Goal: Information Seeking & Learning: Check status

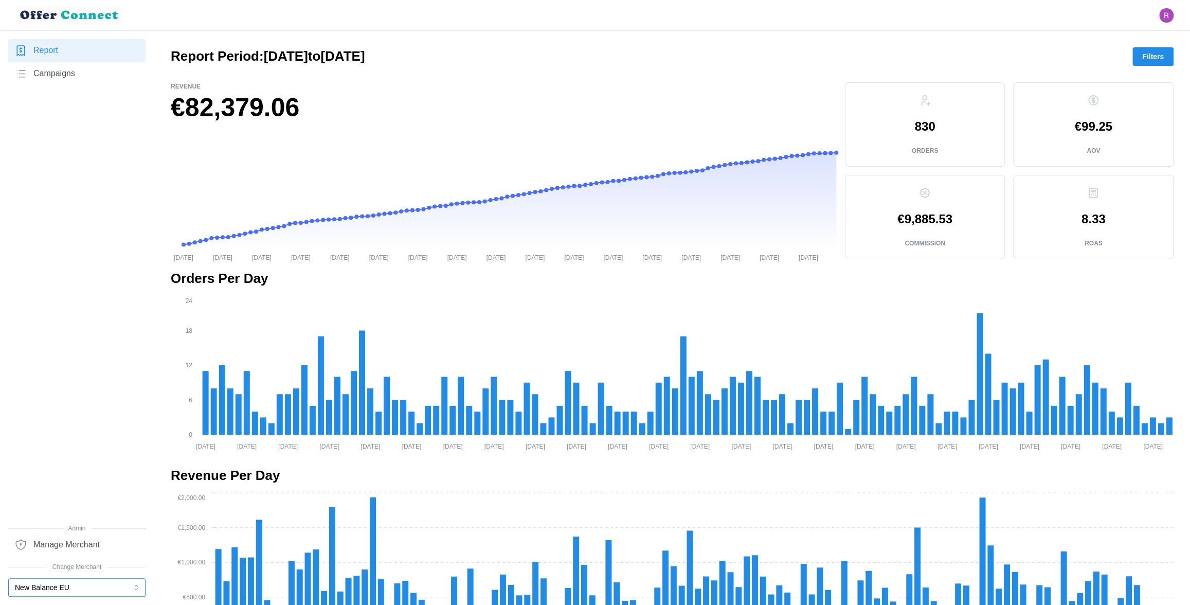
click at [72, 592] on button "New Balance EU" at bounding box center [76, 587] width 137 height 19
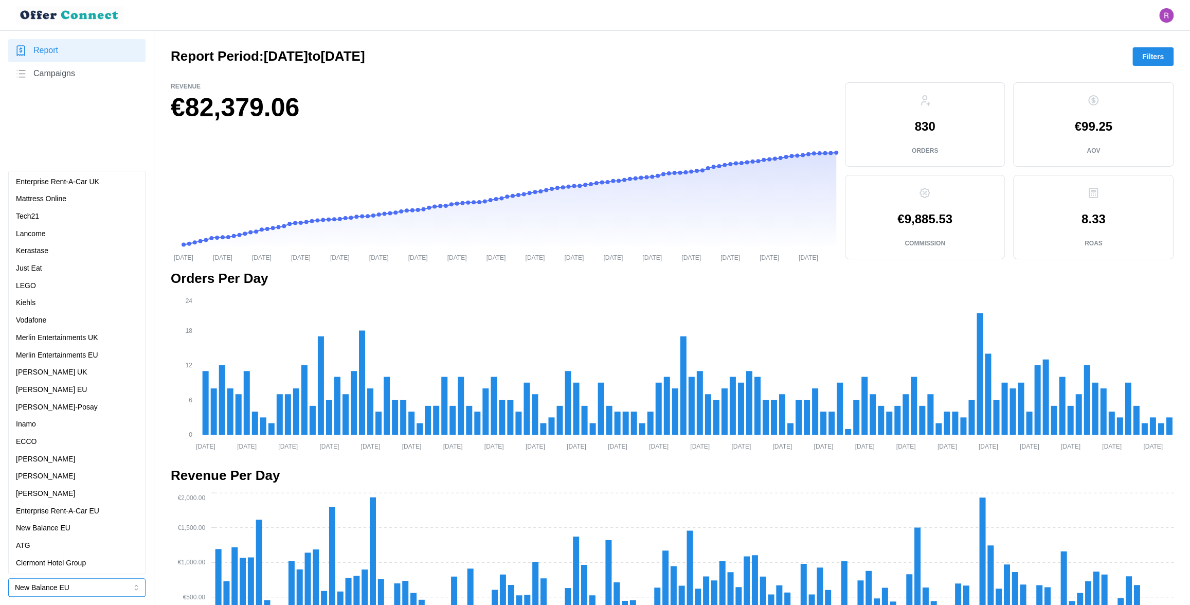
click at [72, 184] on p "Enterprise Rent-A-Car UK" at bounding box center [57, 181] width 83 height 11
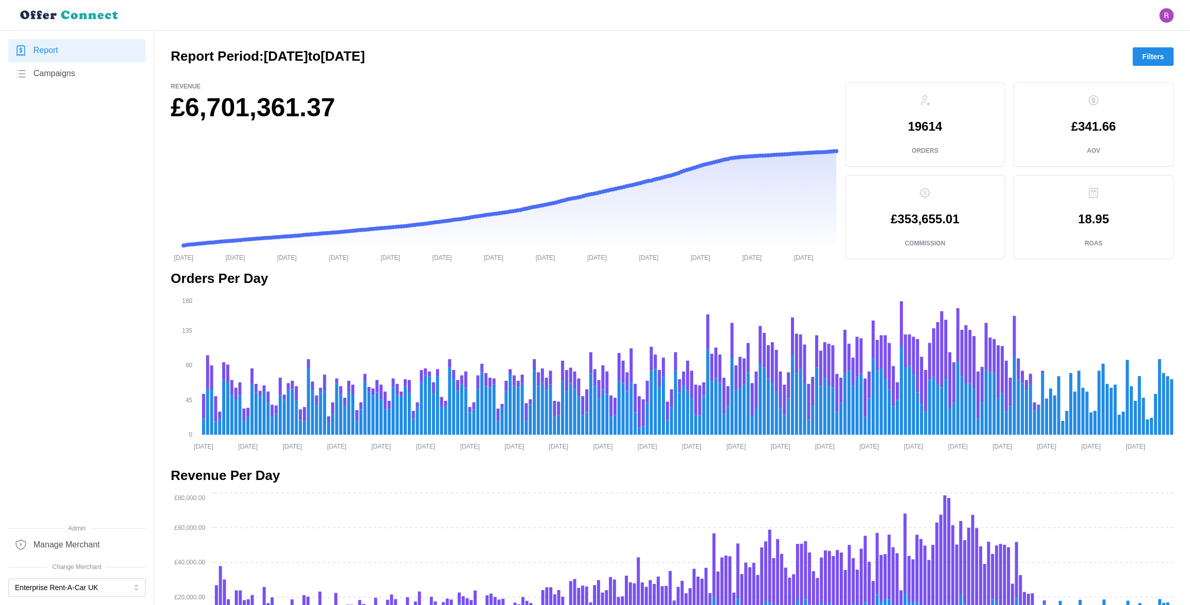
click at [1143, 52] on span "Filters" at bounding box center [1153, 56] width 22 height 17
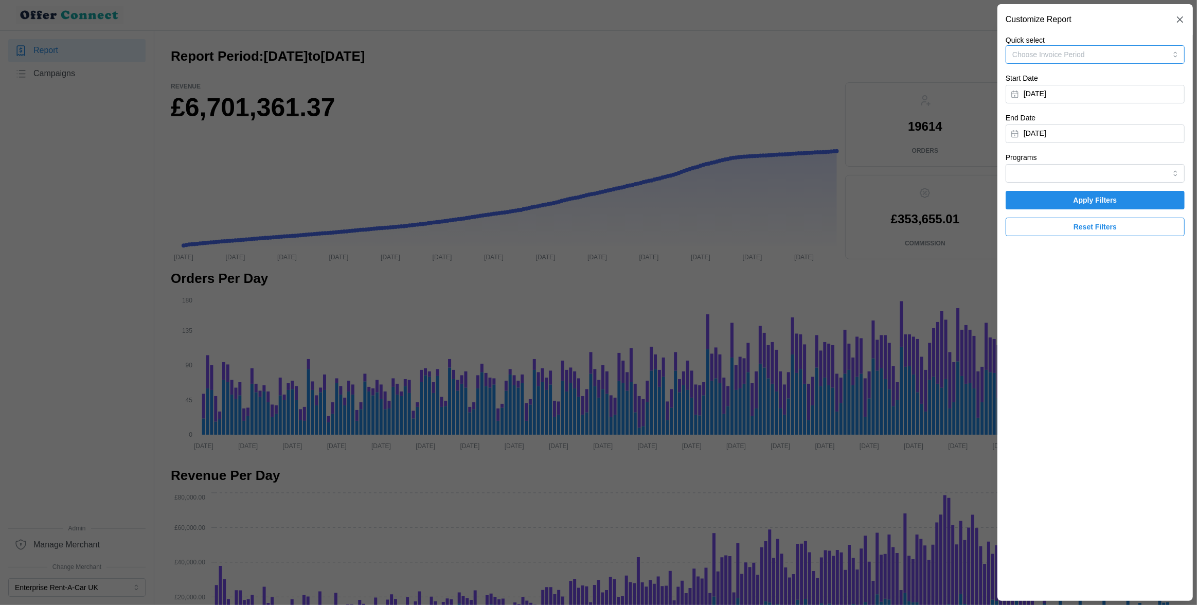
click at [1143, 52] on button "Choose Invoice Period" at bounding box center [1095, 54] width 179 height 19
click at [1099, 91] on button "January 1, 2025" at bounding box center [1095, 94] width 179 height 19
drag, startPoint x: 1024, startPoint y: 120, endPoint x: 1136, endPoint y: 120, distance: 112.7
click at [1134, 119] on div "January 2025" at bounding box center [1080, 123] width 133 height 19
click at [1137, 126] on icon "button" at bounding box center [1138, 123] width 8 height 8
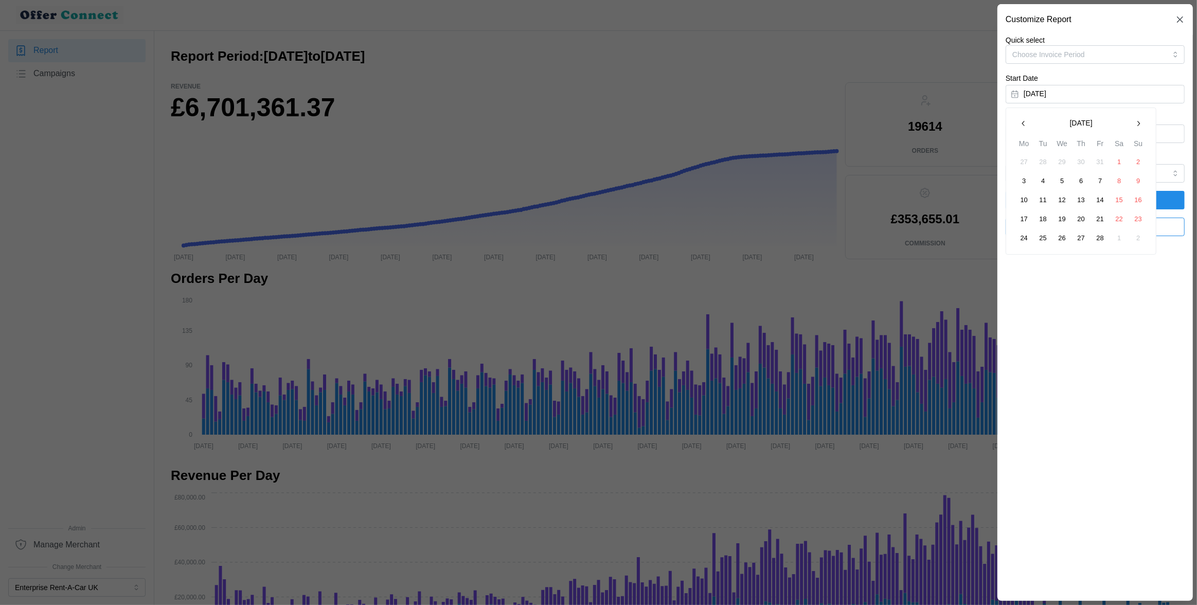
click at [1137, 126] on icon "button" at bounding box center [1138, 123] width 8 height 8
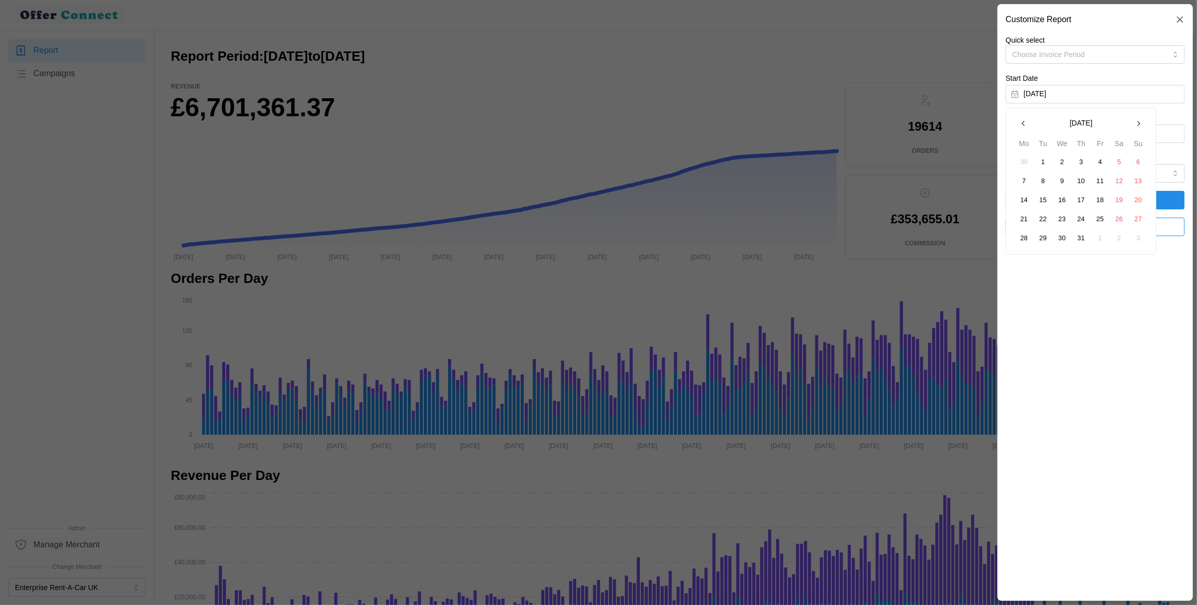
click at [1137, 126] on icon "button" at bounding box center [1138, 123] width 8 height 8
click at [1020, 123] on icon "button" at bounding box center [1024, 123] width 8 height 8
click at [1139, 199] on button "17" at bounding box center [1138, 200] width 19 height 19
click at [1129, 199] on span "Apply Filters" at bounding box center [1094, 199] width 159 height 17
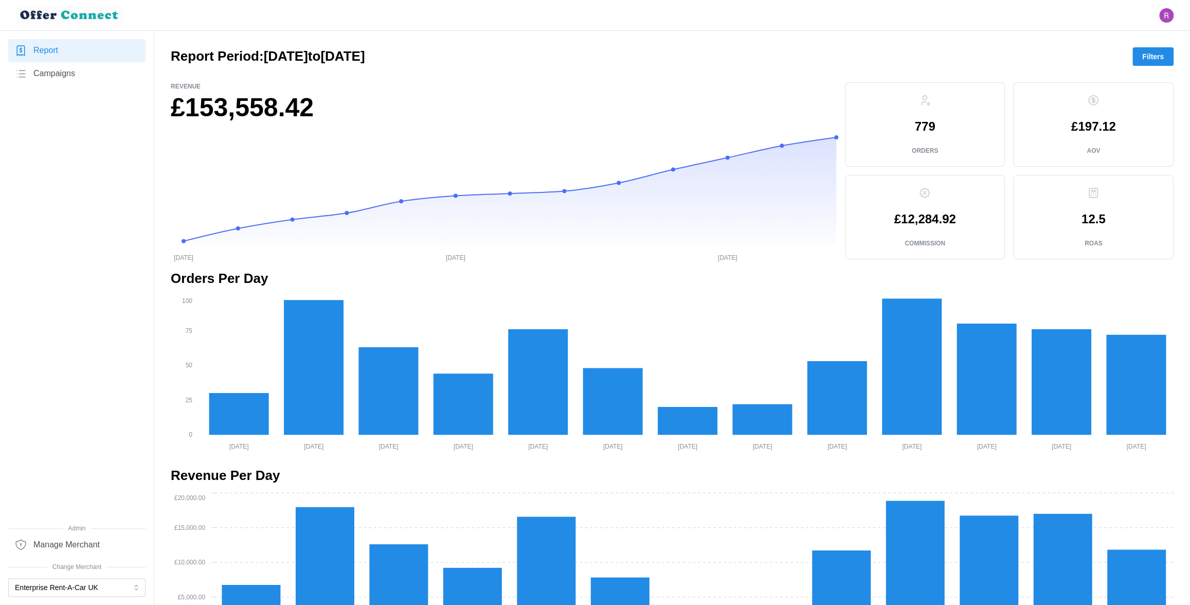
click at [1147, 57] on span "Filters" at bounding box center [1153, 56] width 22 height 17
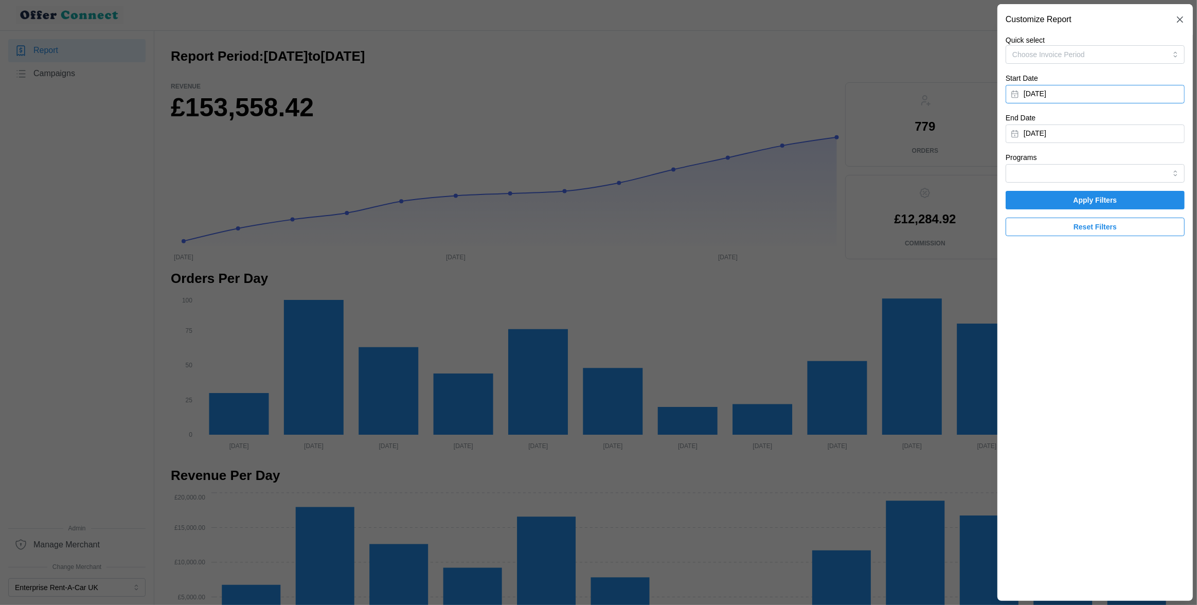
click at [1077, 97] on button "August 17, 2025" at bounding box center [1095, 94] width 179 height 19
click at [1117, 199] on button "16" at bounding box center [1119, 200] width 19 height 19
click at [1117, 199] on span "Apply Filters" at bounding box center [1094, 199] width 159 height 17
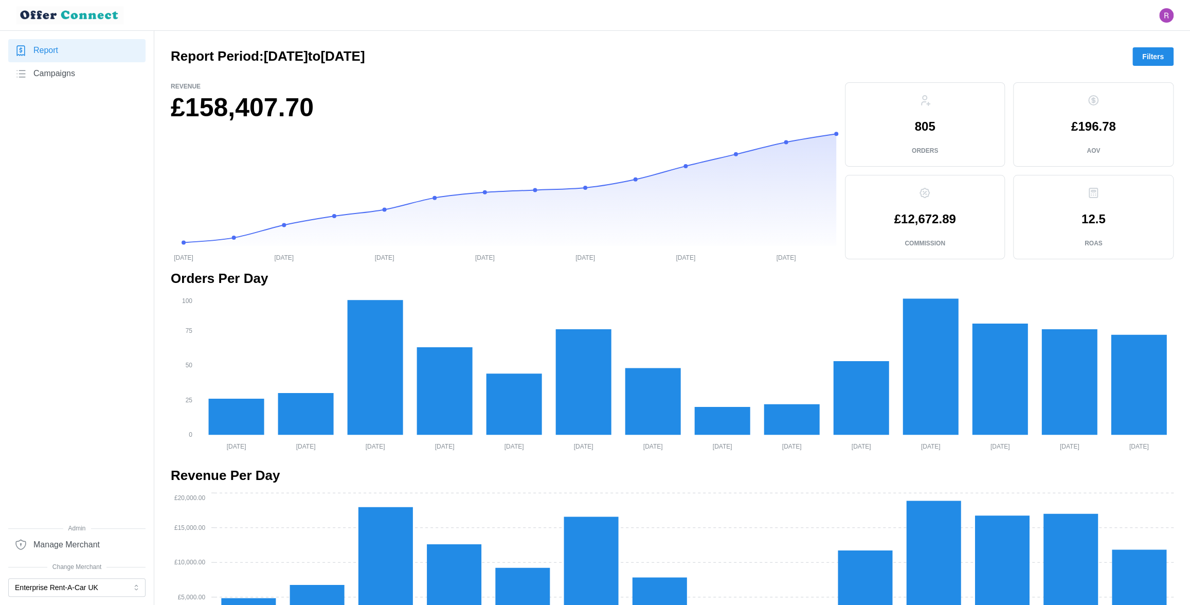
click at [1152, 57] on span "Filters" at bounding box center [1153, 56] width 22 height 17
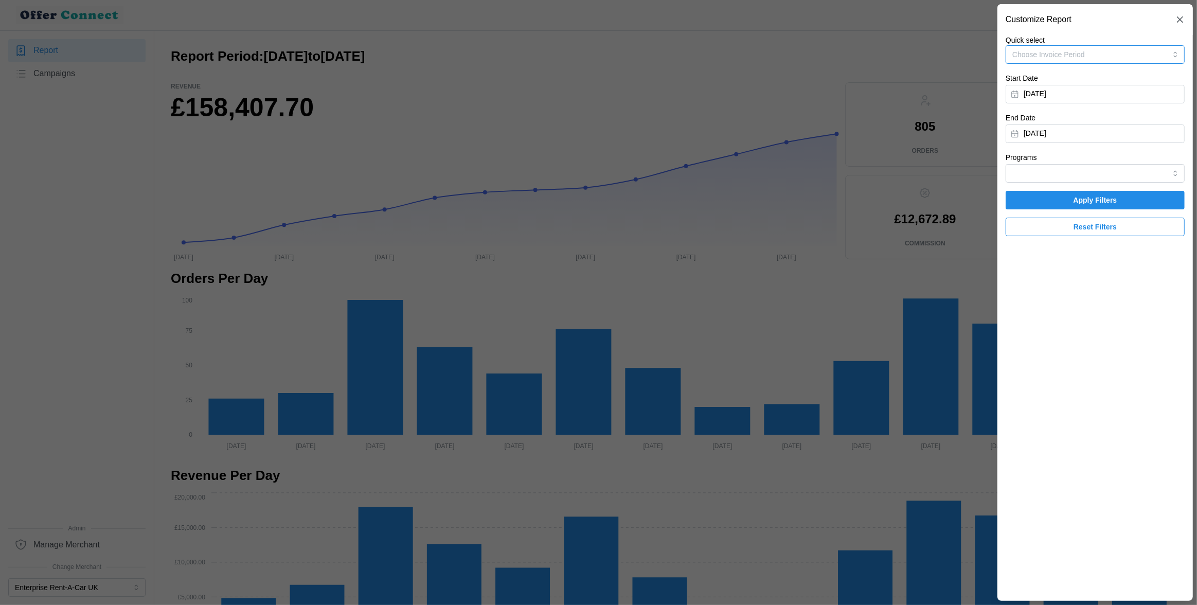
click at [1153, 57] on button "Choose Invoice Period" at bounding box center [1095, 54] width 179 height 19
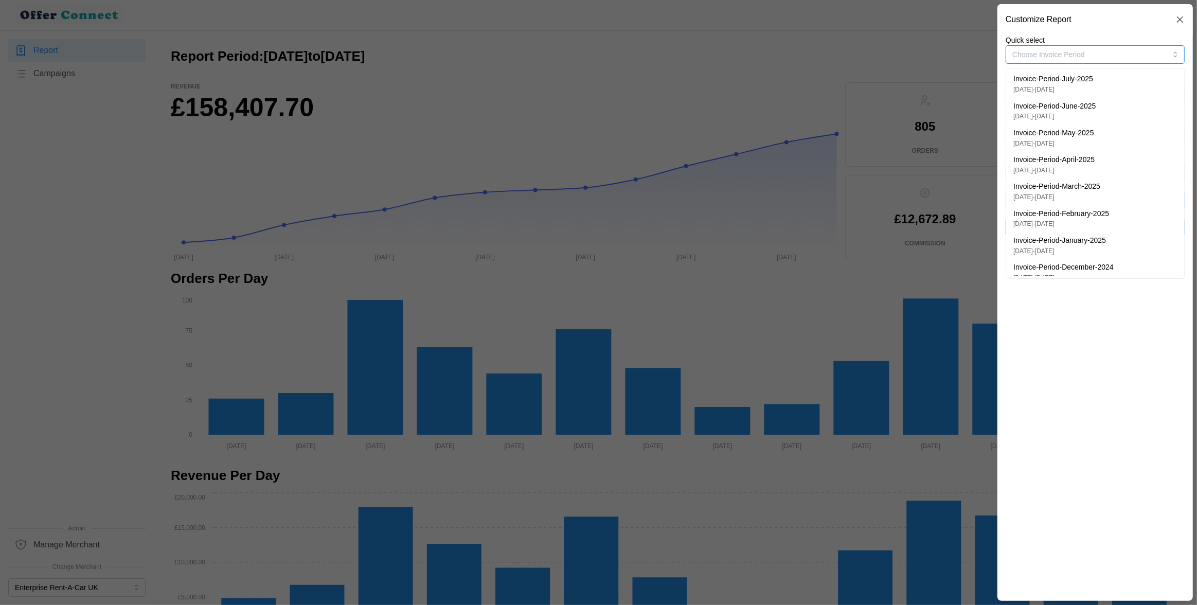
click at [1124, 78] on div "Invoice-Period-July-2025 22/05/2025 - 28/07/2025" at bounding box center [1095, 84] width 164 height 21
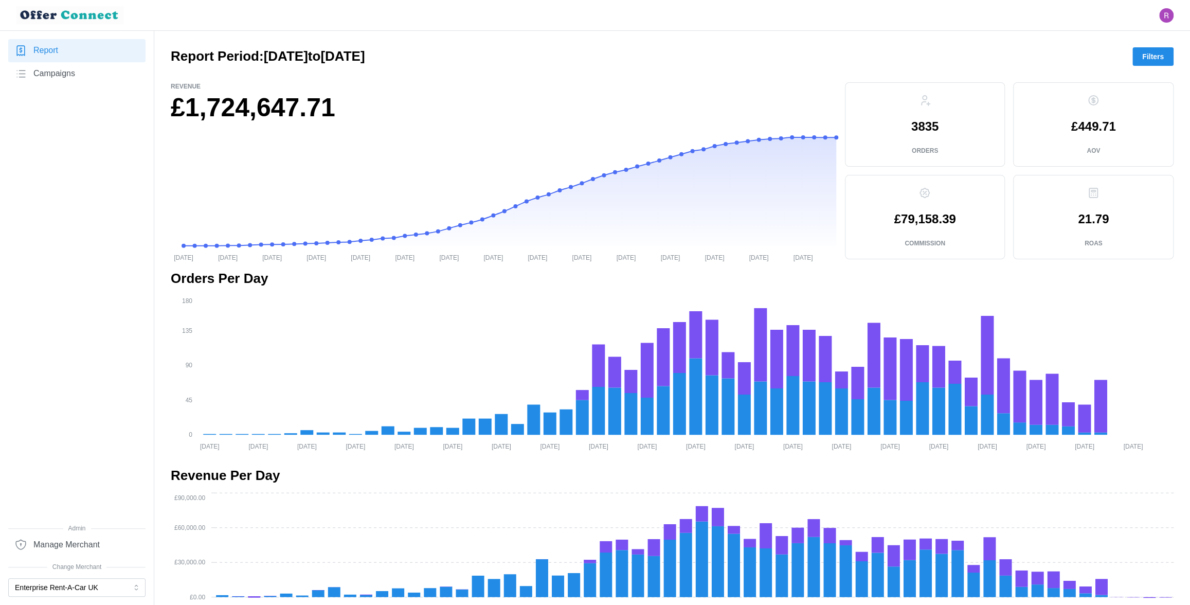
click at [104, 81] on link "Campaigns" at bounding box center [76, 73] width 137 height 23
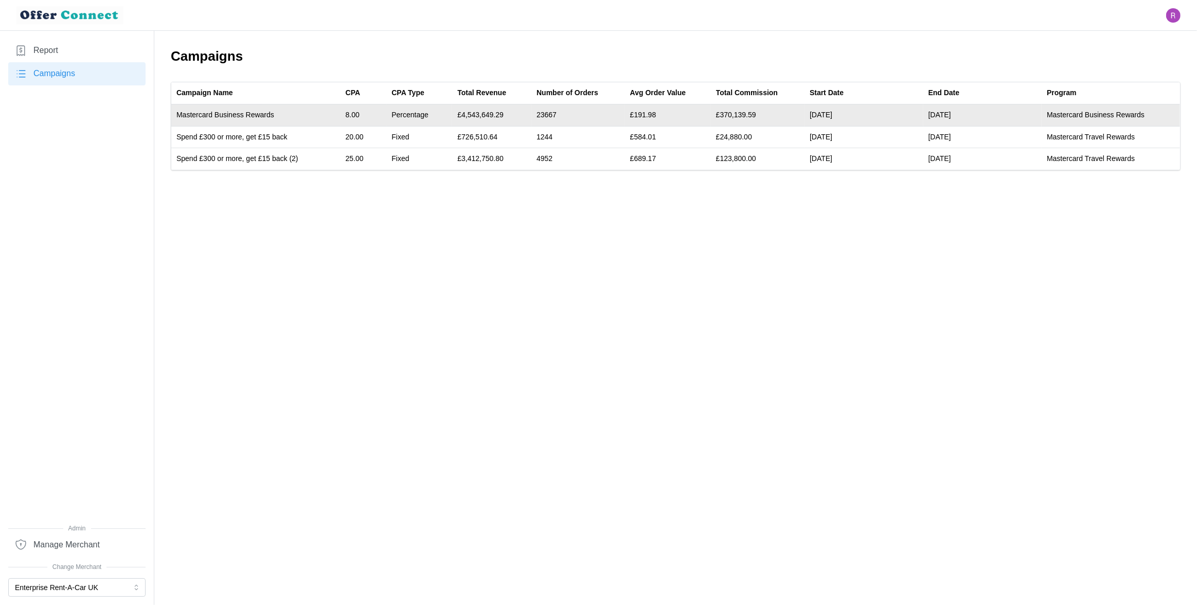
click at [260, 115] on td "Mastercard Business Rewards" at bounding box center [255, 115] width 169 height 22
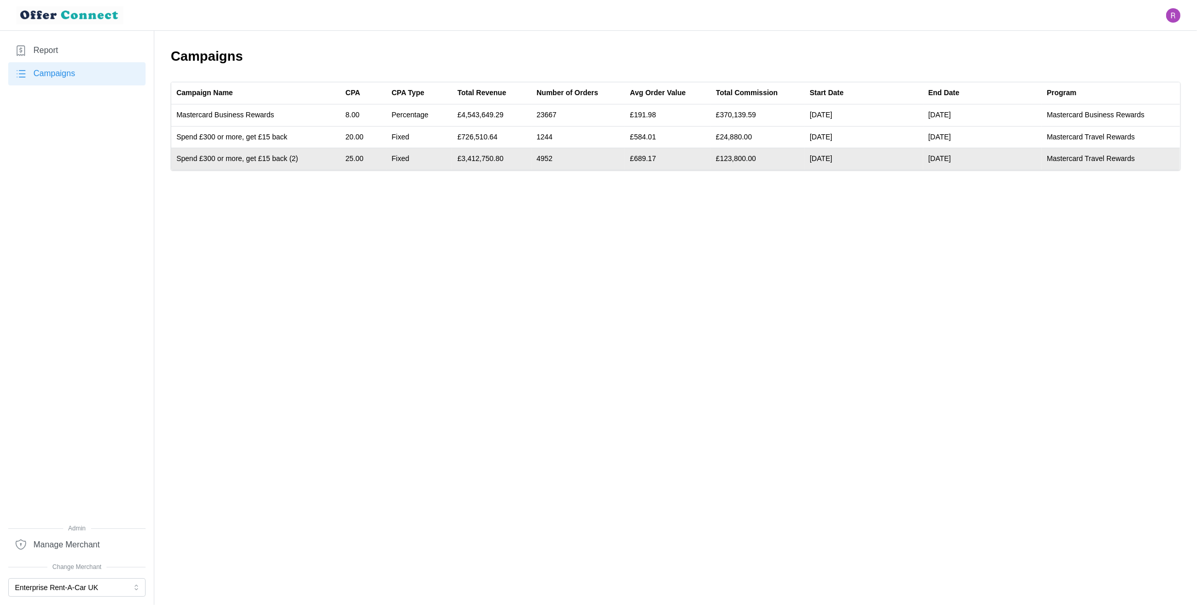
click at [294, 158] on td "Spend £300 or more, get £15 back (2)" at bounding box center [255, 159] width 169 height 22
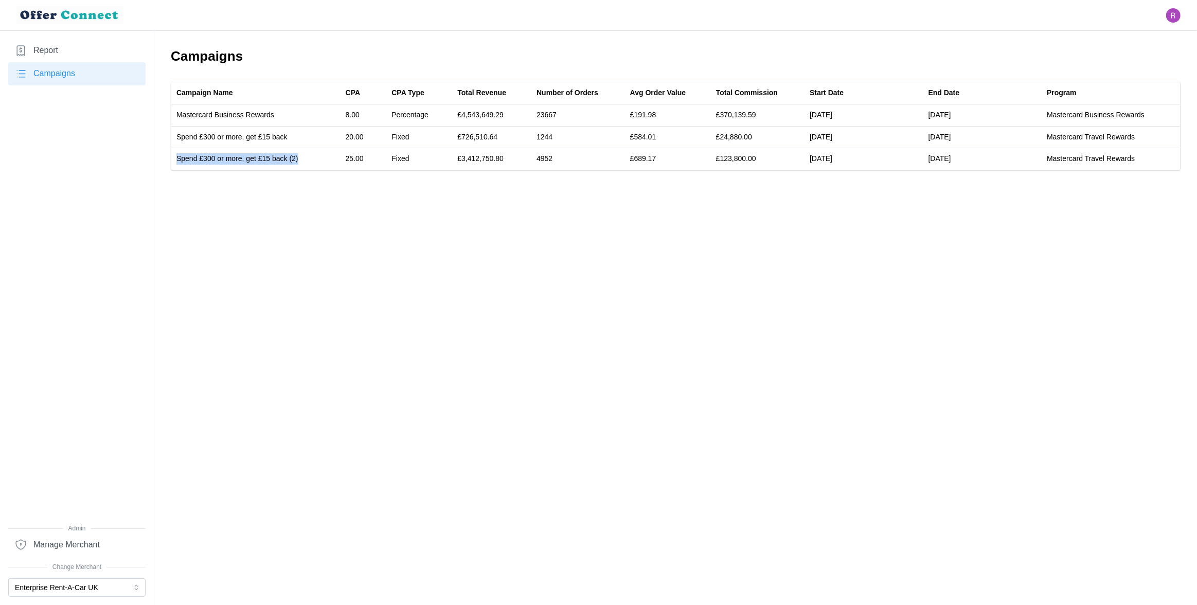
click at [51, 48] on span "Report" at bounding box center [45, 50] width 25 height 13
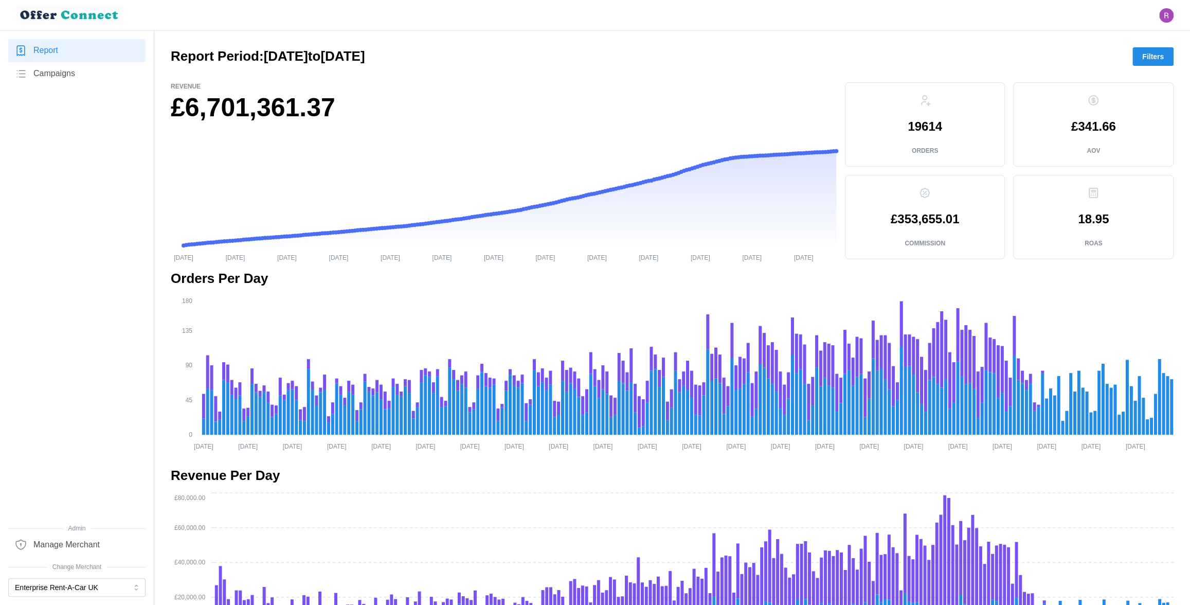
click at [1148, 60] on span "Filters" at bounding box center [1153, 56] width 22 height 17
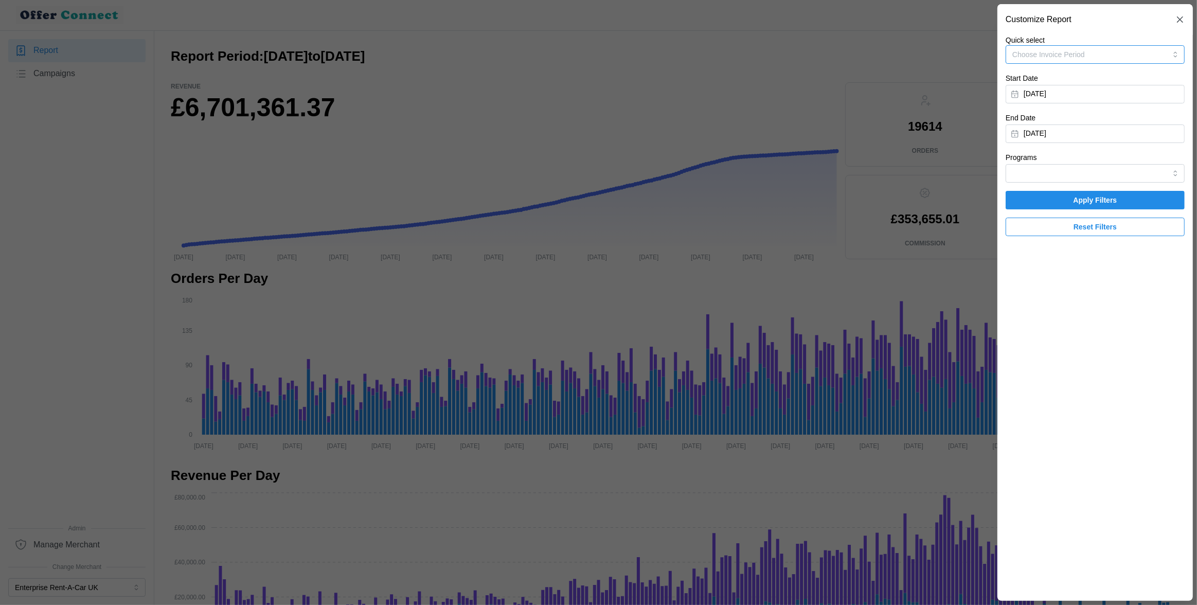
click at [1137, 56] on button "Choose Invoice Period" at bounding box center [1095, 54] width 179 height 19
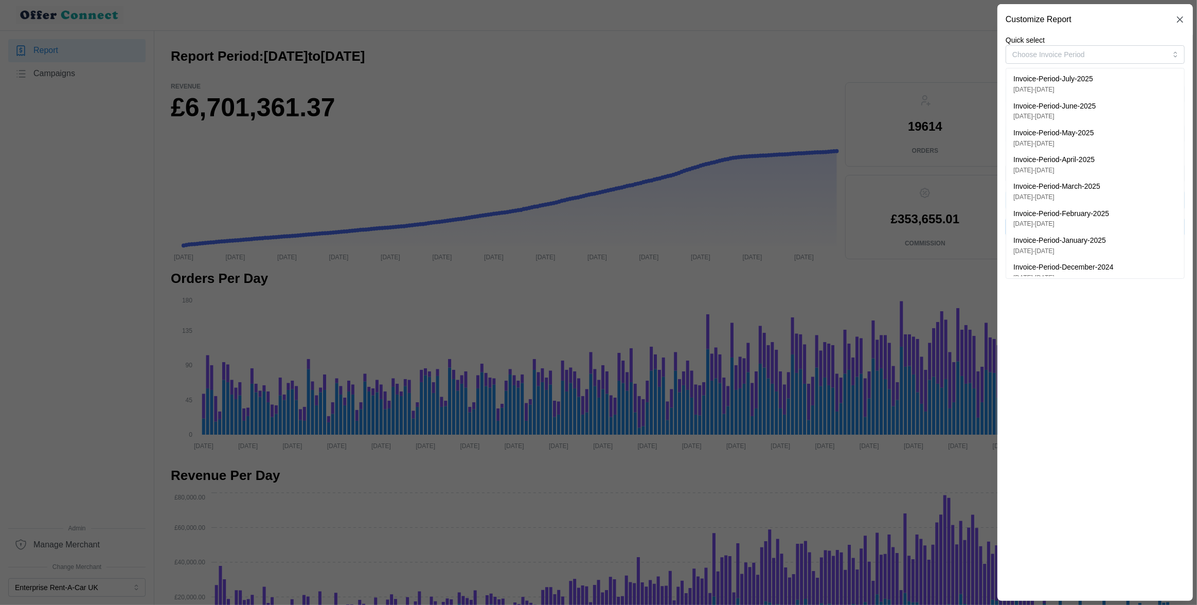
click at [1126, 69] on div "Invoice-Period-July-2025 22/05/2025 - 28/07/2025 Invoice-Period-June-2025 30/04…" at bounding box center [1095, 173] width 179 height 211
click at [1124, 75] on div "Invoice-Period-July-2025 22/05/2025 - 28/07/2025" at bounding box center [1095, 84] width 164 height 21
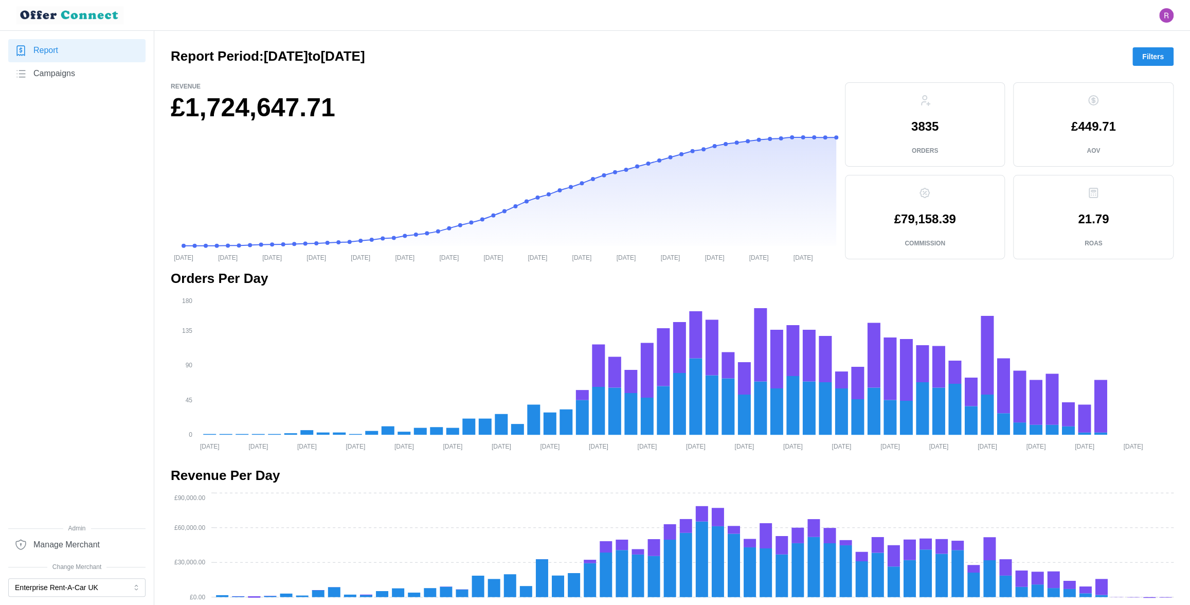
click at [1142, 64] on span "Filters" at bounding box center [1153, 56] width 22 height 17
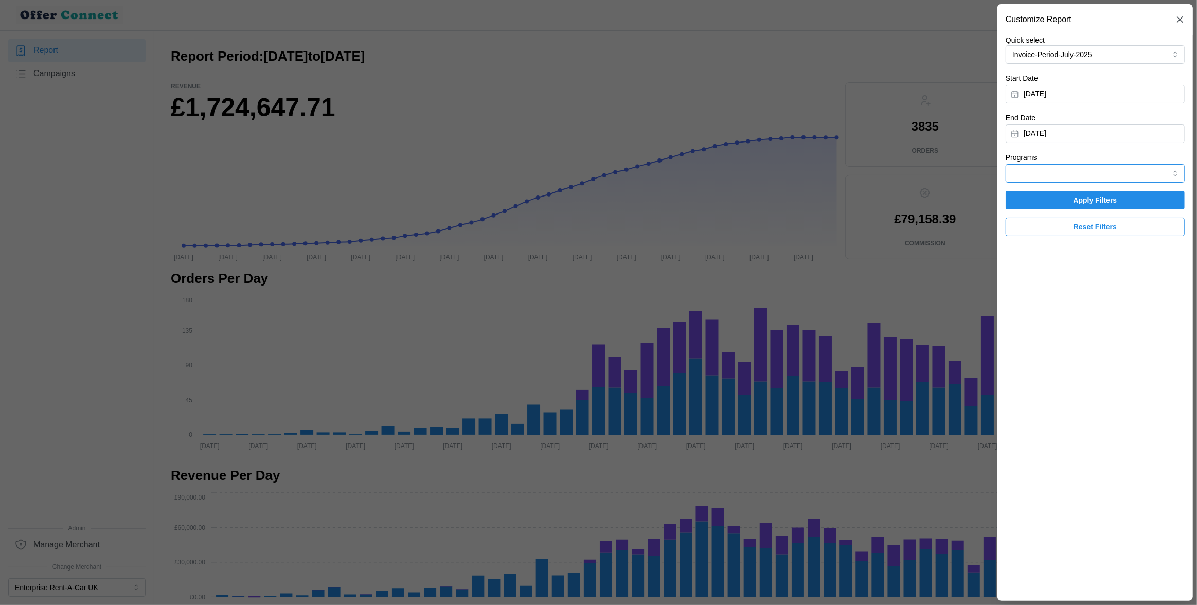
click at [1098, 167] on input "Programs" at bounding box center [1095, 173] width 179 height 19
click at [1093, 200] on span "Mastercard Business Rewards" at bounding box center [1062, 197] width 98 height 11
type input "Mastercard Business Rewards"
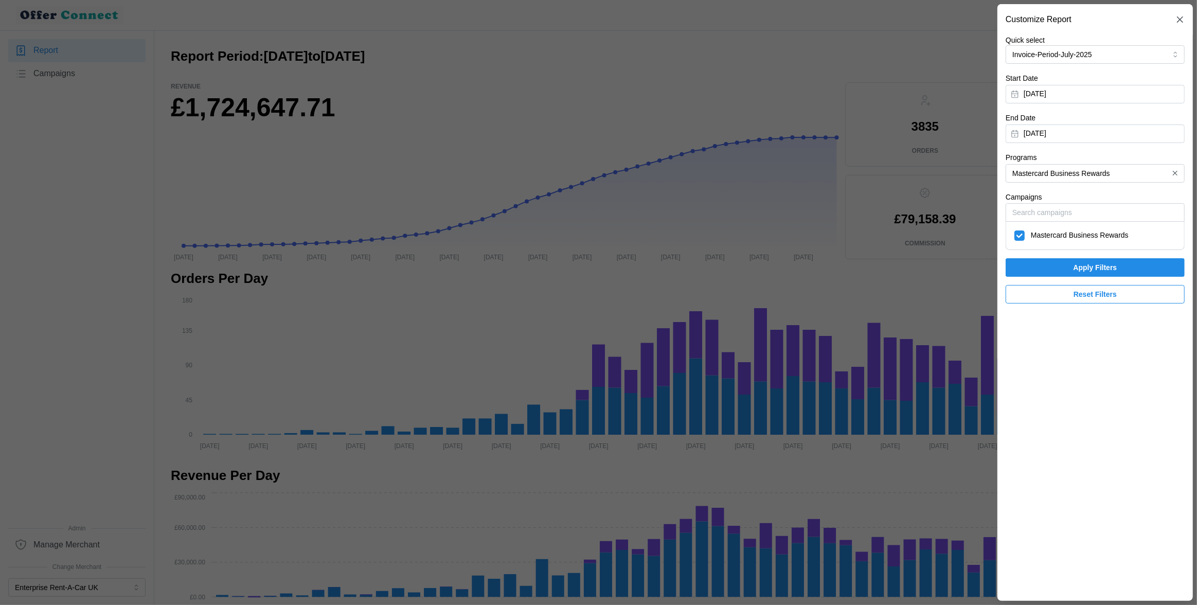
click at [1061, 265] on span "Apply Filters" at bounding box center [1094, 267] width 159 height 17
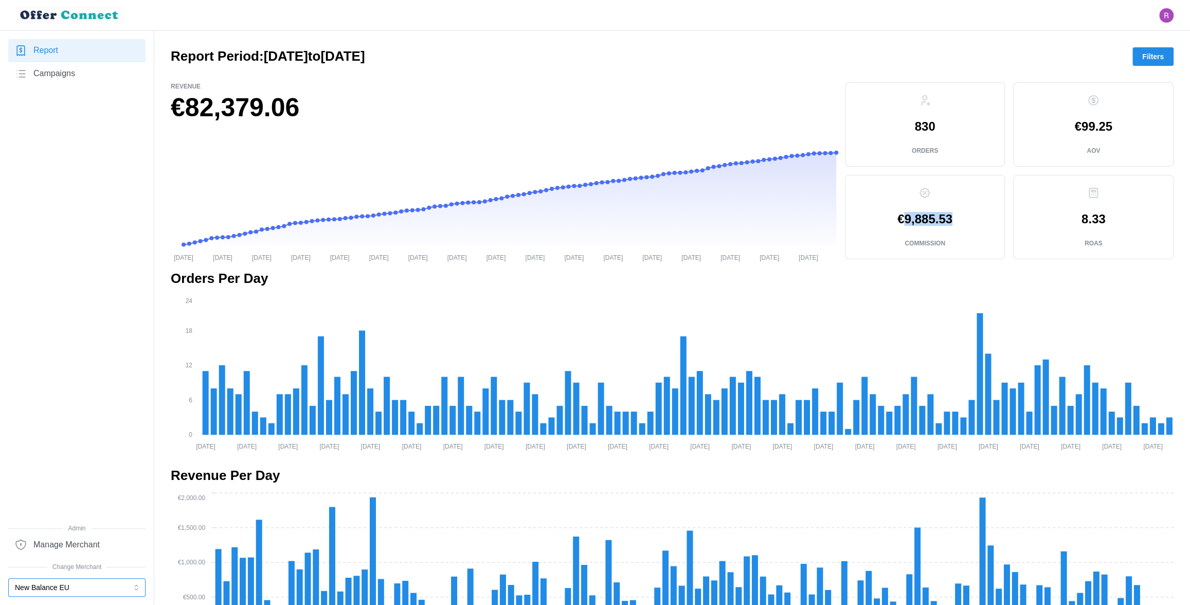
click at [68, 588] on button "New Balance EU" at bounding box center [76, 587] width 137 height 19
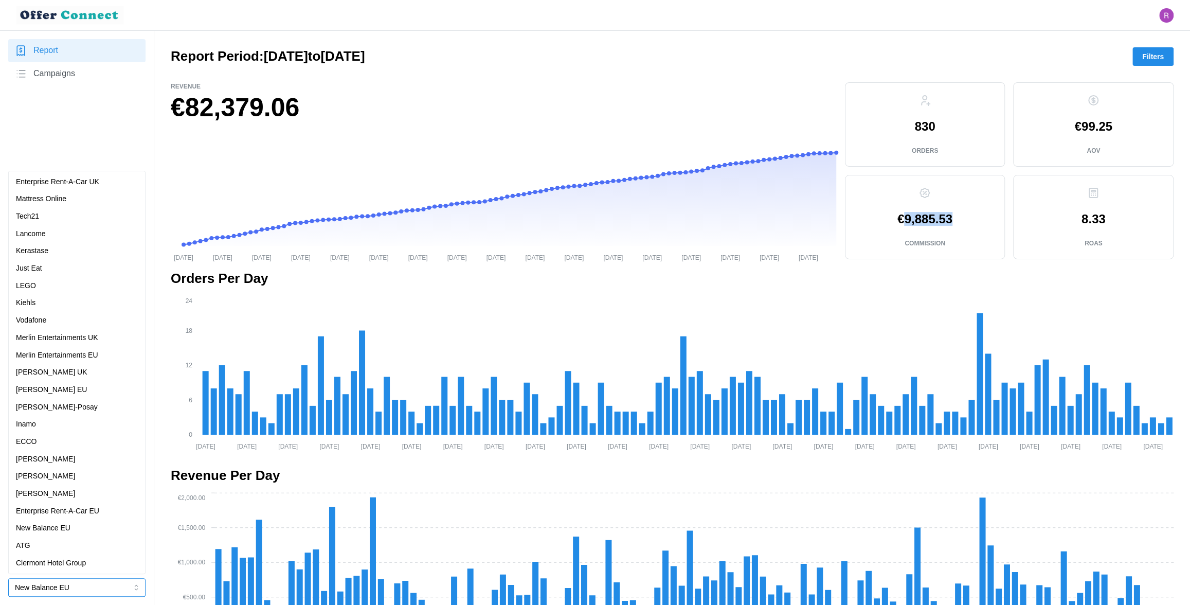
click at [49, 339] on p "Merlin Entertainments UK" at bounding box center [57, 337] width 82 height 11
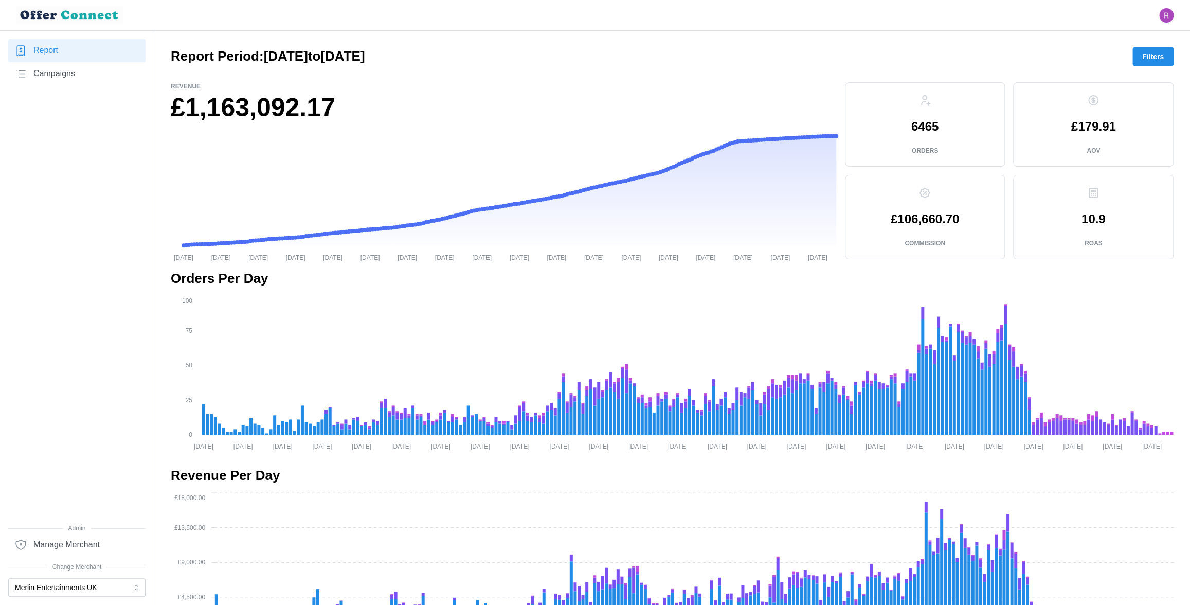
click at [60, 76] on span "Campaigns" at bounding box center [54, 73] width 42 height 13
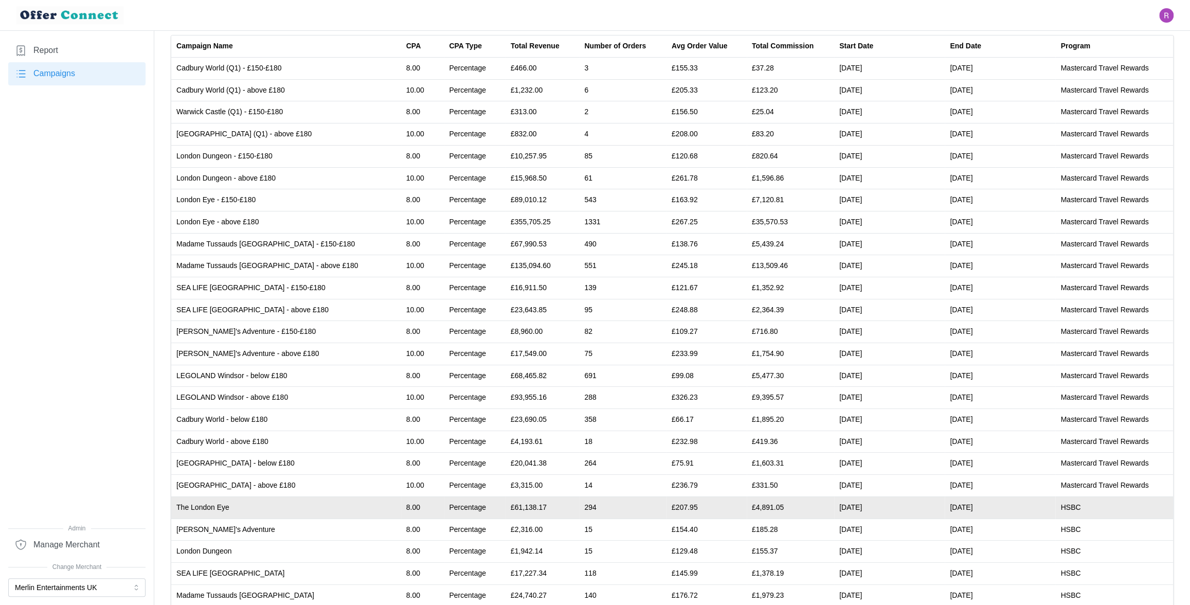
scroll to position [151, 0]
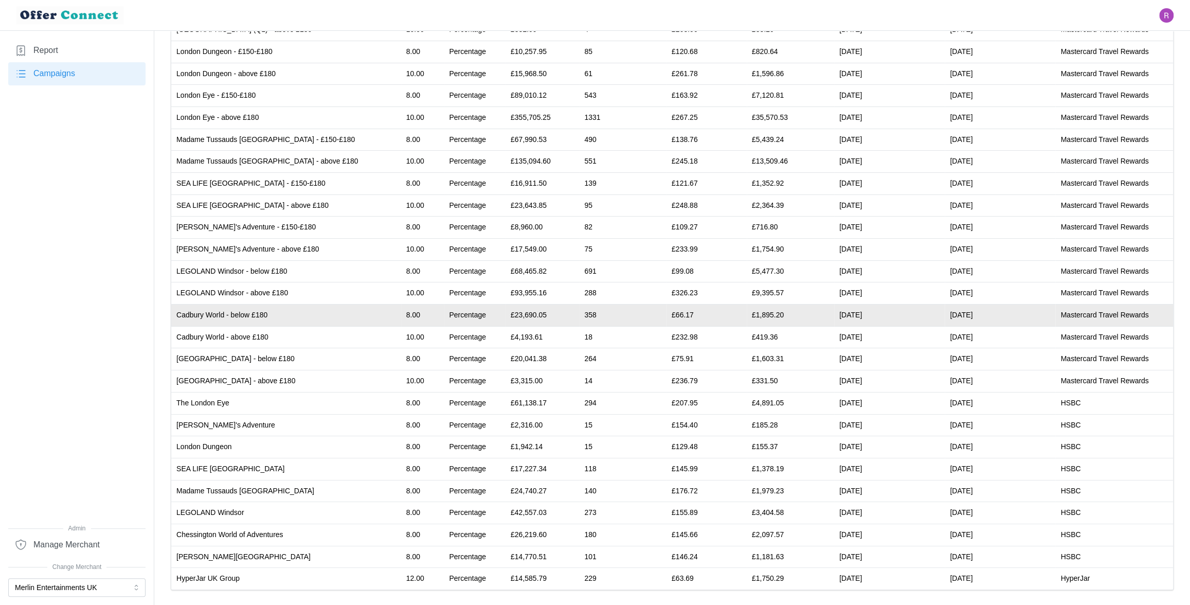
drag, startPoint x: 192, startPoint y: 577, endPoint x: 225, endPoint y: 308, distance: 271.5
click at [225, 308] on tbody "Cadbury World (Q1) - £150-£180 8.00 Percentage £466.00 3 £155.33 £37.28 [DATE] …" at bounding box center [672, 271] width 1002 height 636
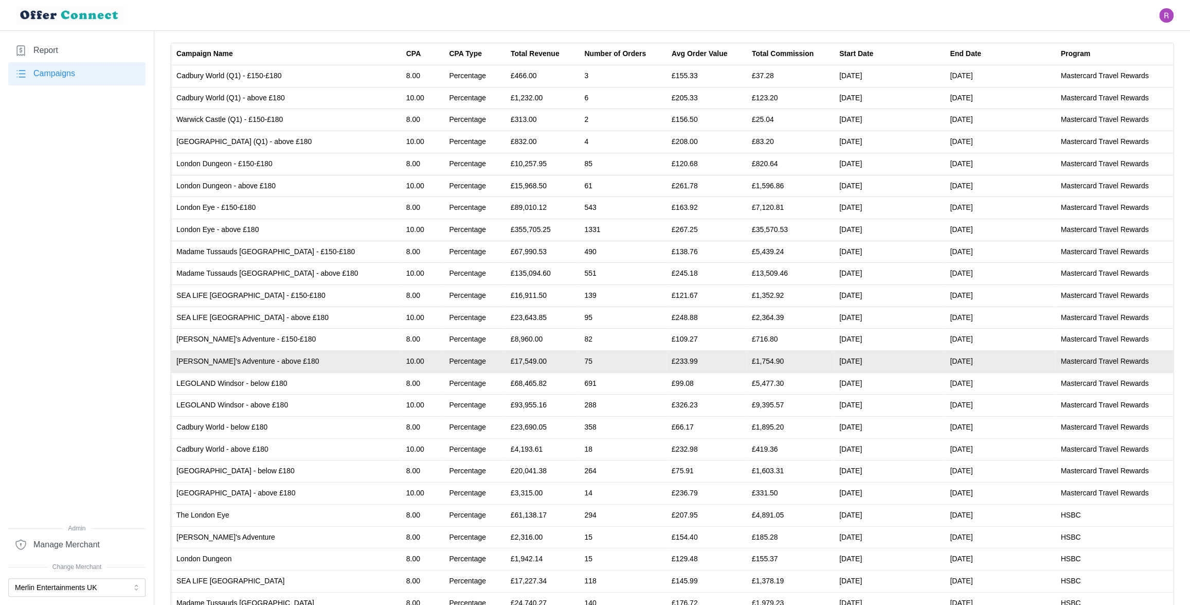
scroll to position [0, 0]
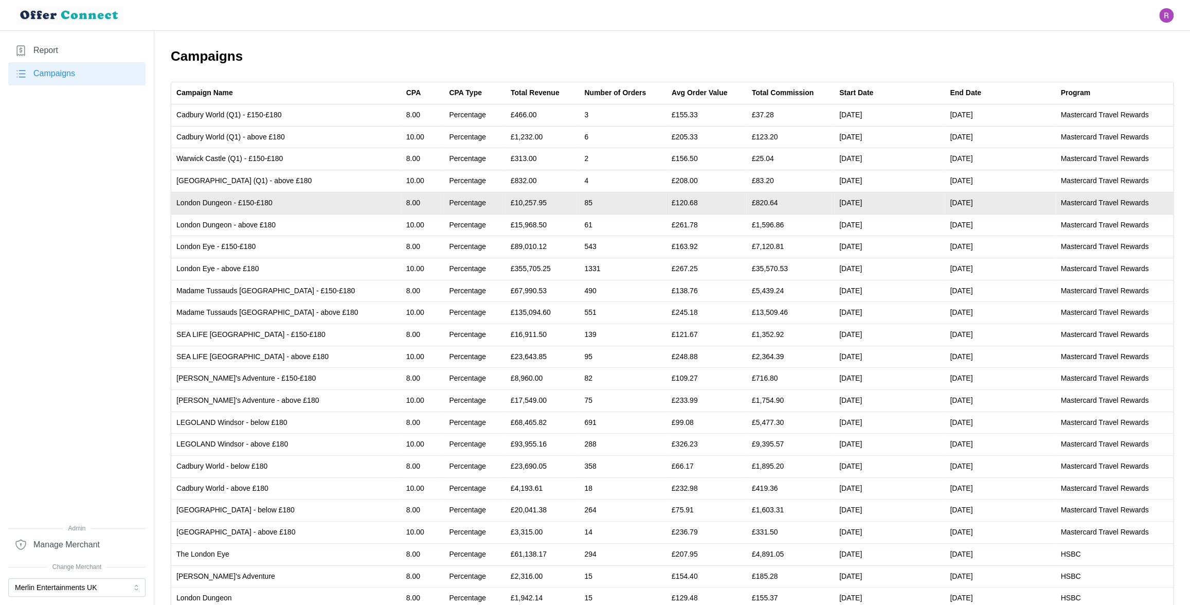
click at [950, 202] on td "[DATE]" at bounding box center [1000, 203] width 111 height 22
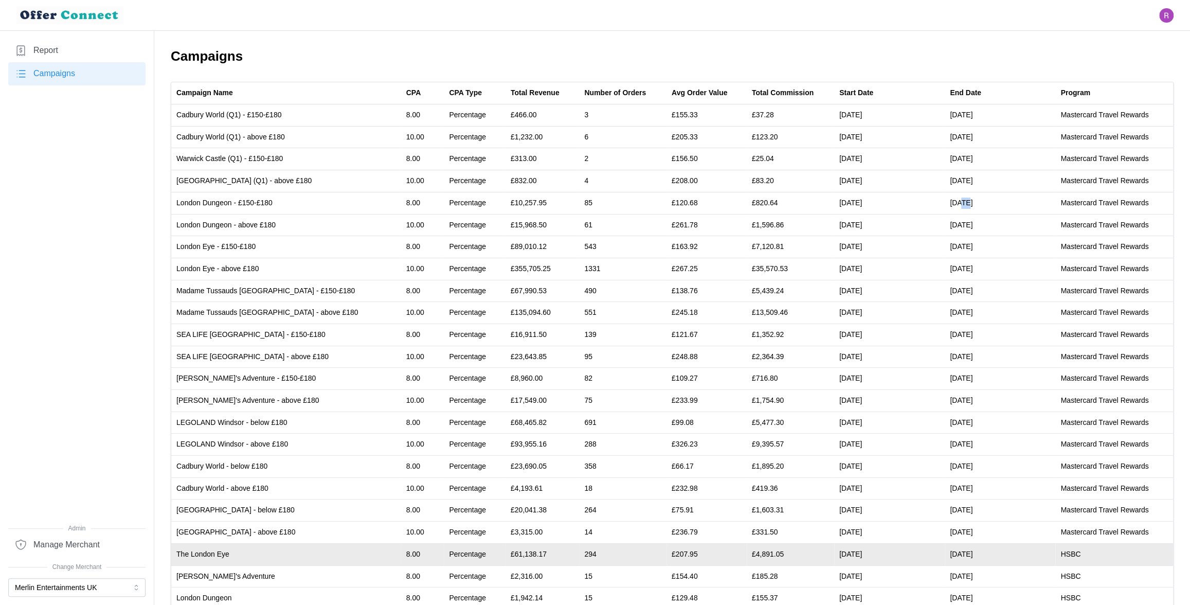
drag, startPoint x: 949, startPoint y: 555, endPoint x: 971, endPoint y: 552, distance: 22.2
click at [971, 552] on td "[DATE]" at bounding box center [1000, 554] width 111 height 22
